Goal: Navigation & Orientation: Find specific page/section

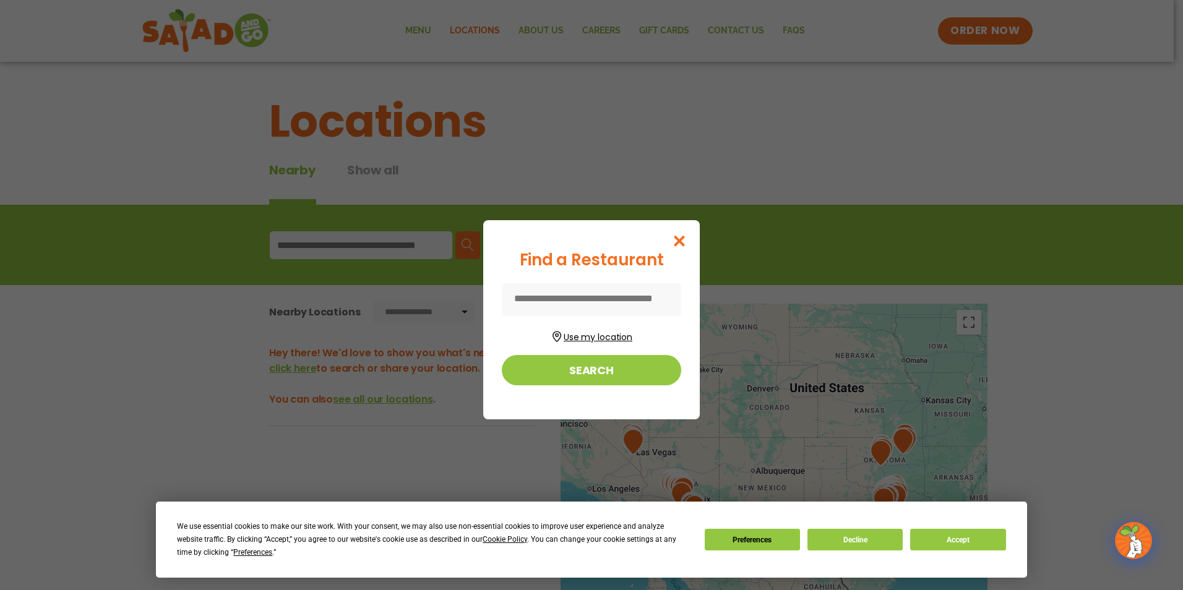
click at [604, 331] on button "Use my location" at bounding box center [591, 335] width 179 height 17
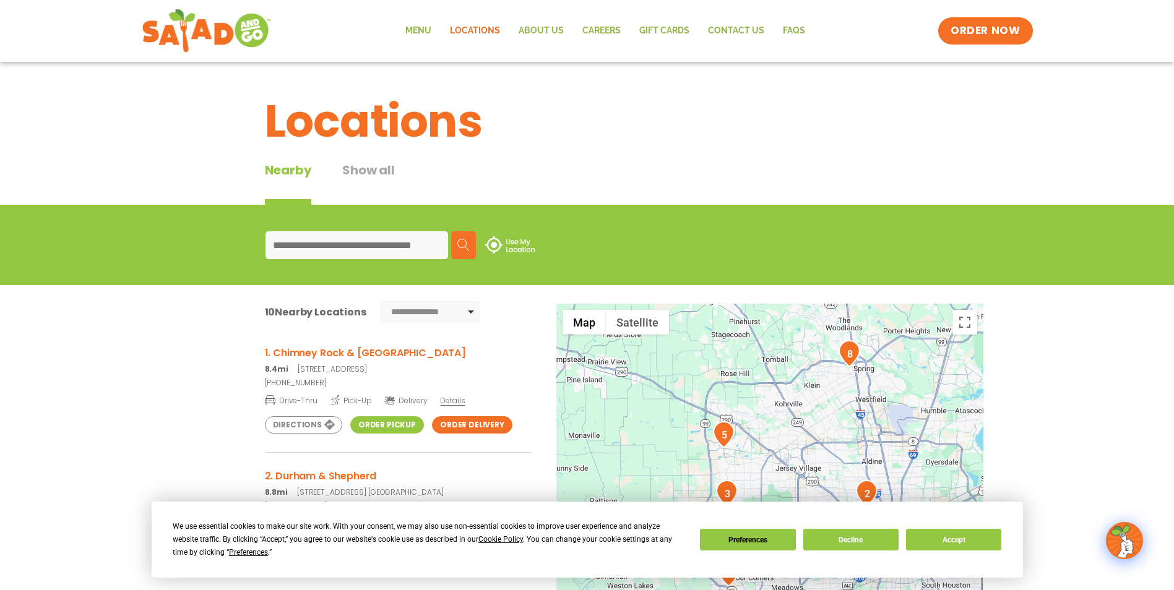
click at [340, 355] on h3 "1. Chimney Rock & [GEOGRAPHIC_DATA]" at bounding box center [398, 352] width 266 height 15
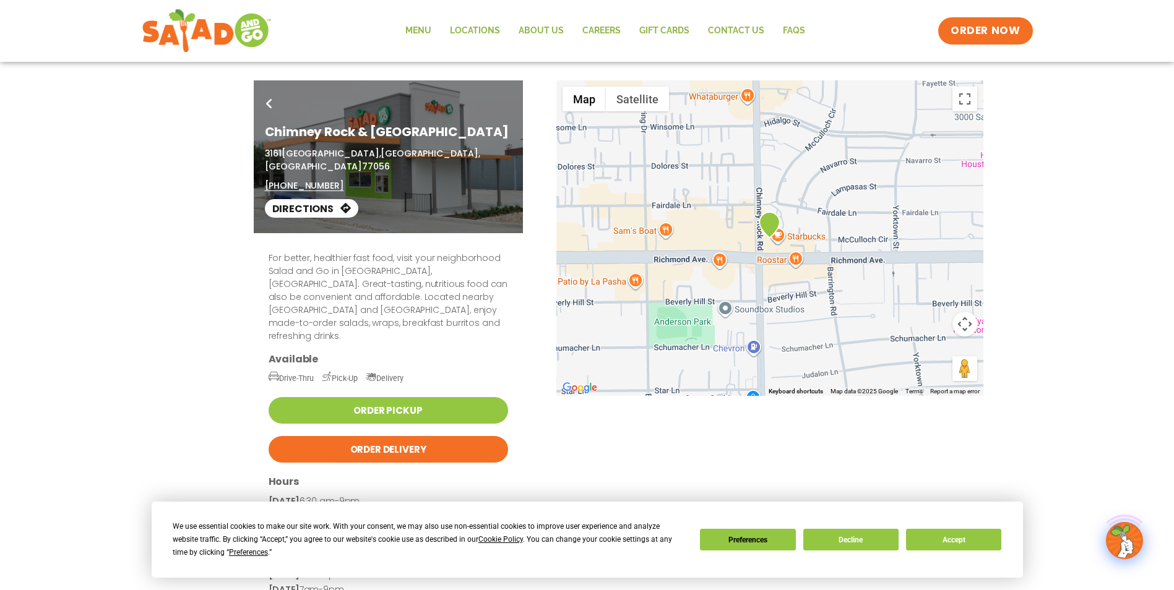
click at [159, 316] on div "Go Back Chimney Rock & Richmond 3161 Chimney Rock Road, Houston, TX 77056 (832)…" at bounding box center [587, 365] width 1174 height 571
click at [313, 201] on link "Directions" at bounding box center [311, 208] width 93 height 19
